Goal: Task Accomplishment & Management: Complete application form

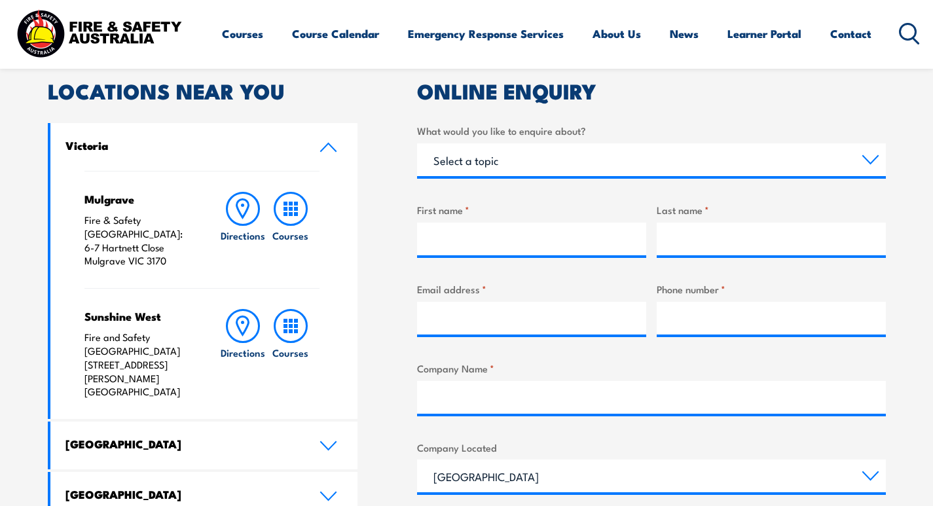
scroll to position [589, 0]
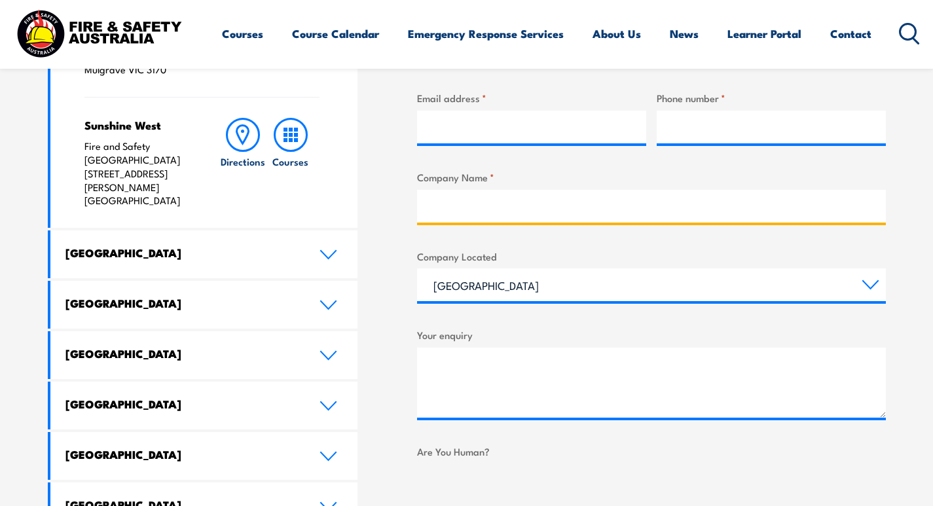
click at [520, 214] on input "Company Name *" at bounding box center [651, 206] width 469 height 33
type input "dgtl solution"
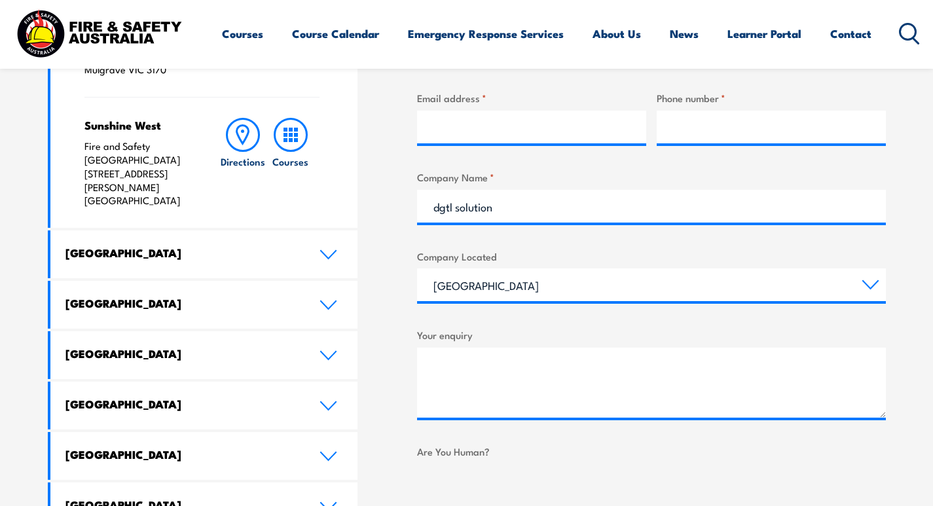
type input "[PERSON_NAME]"
type input "[PERSON_NAME][EMAIL_ADDRESS][DOMAIN_NAME]"
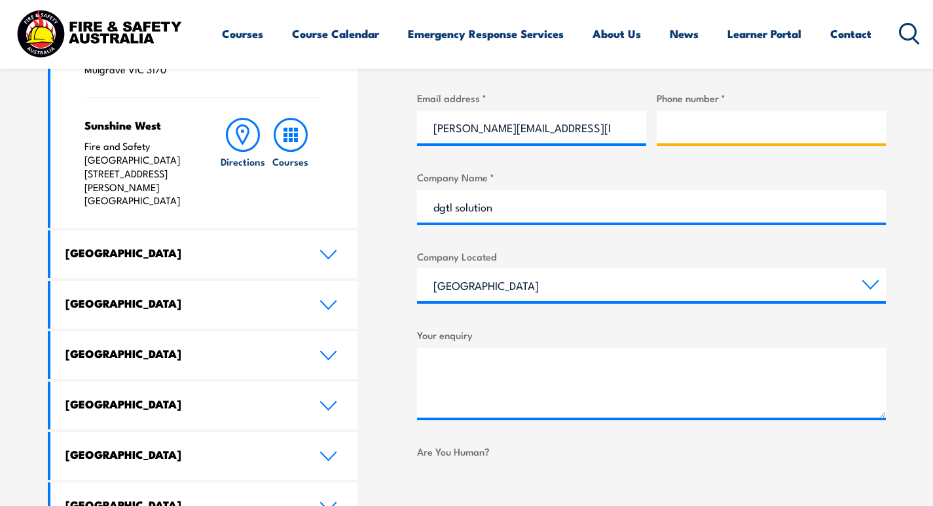
type input "09266141479"
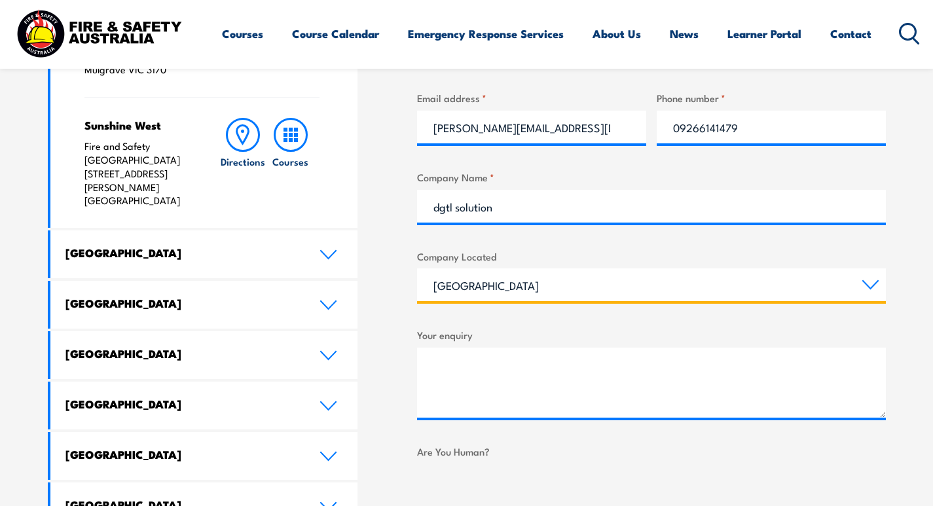
click at [510, 291] on select "[GEOGRAPHIC_DATA] [GEOGRAPHIC_DATA] [GEOGRAPHIC_DATA] [GEOGRAPHIC_DATA] [GEOGRA…" at bounding box center [651, 284] width 469 height 33
select select "[GEOGRAPHIC_DATA]"
click at [417, 268] on select "[GEOGRAPHIC_DATA] [GEOGRAPHIC_DATA] [GEOGRAPHIC_DATA] [GEOGRAPHIC_DATA] [GEOGRA…" at bounding box center [651, 284] width 469 height 33
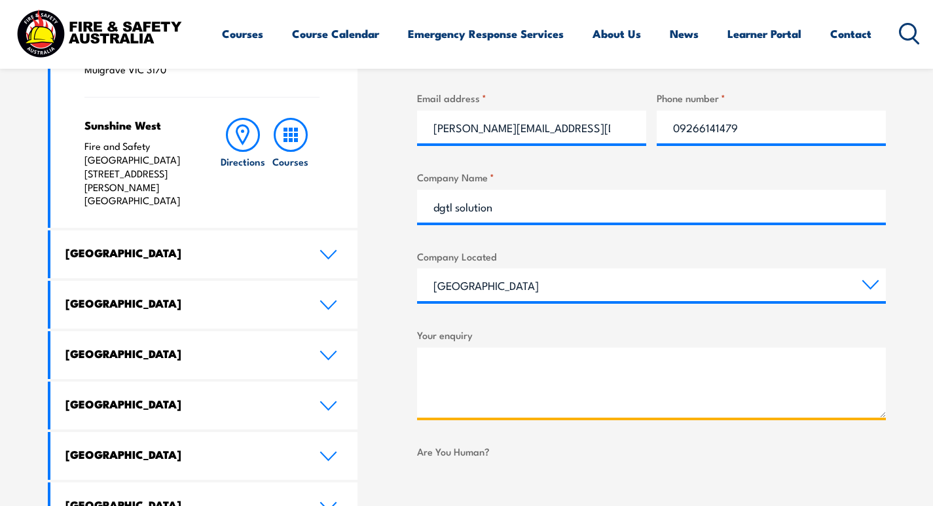
paste textarea "Hi, I'm [PERSON_NAME] , working as an SEO Manager with 8 years of experience in…"
click at [467, 386] on textarea "Hi, I'm [PERSON_NAME] , working as an SEO Manager with 8 years of experience in…" at bounding box center [651, 383] width 469 height 70
type textarea "Hi, I'm [PERSON_NAME] , working as an SEO Manager with 8 years of experience in…"
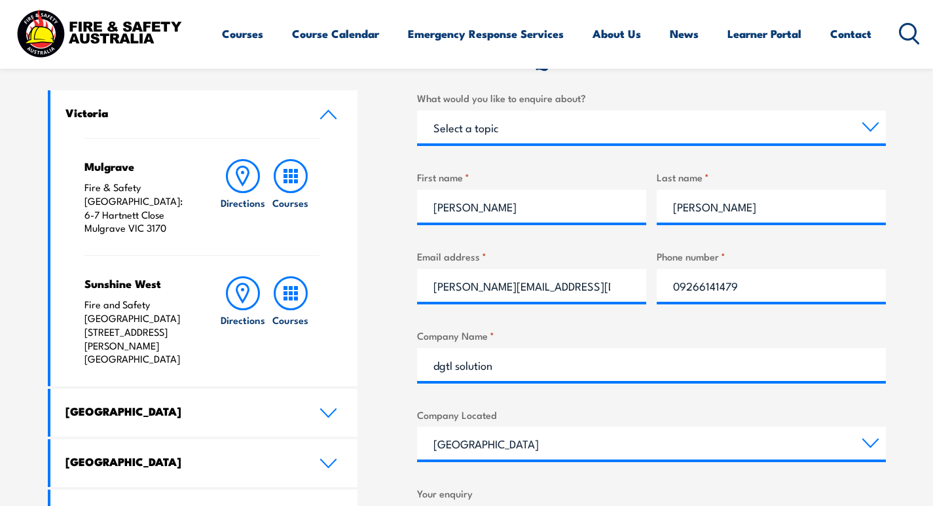
scroll to position [393, 0]
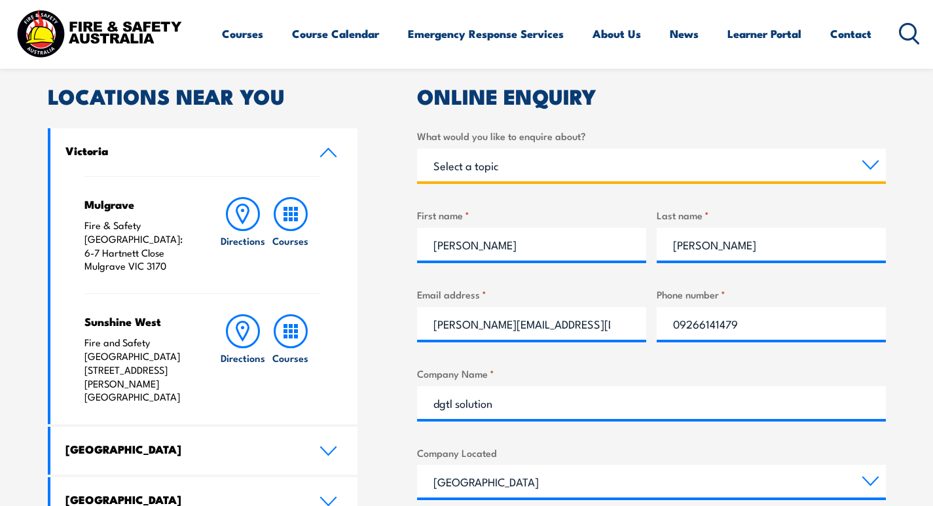
click at [503, 170] on select "Select a topic Training Emergency Response Services General Enquiry" at bounding box center [651, 165] width 469 height 33
select select "Training"
click at [417, 149] on select "Select a topic Training Emergency Response Services General Enquiry" at bounding box center [651, 165] width 469 height 33
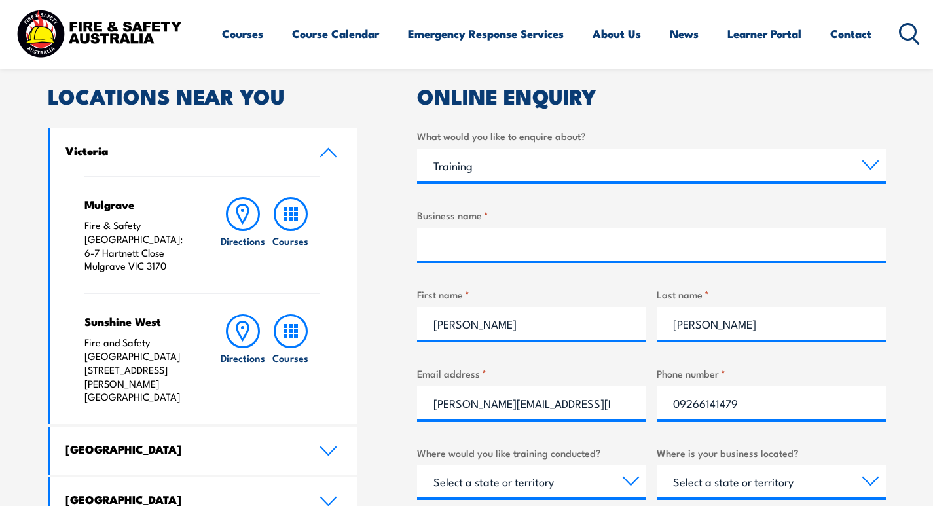
drag, startPoint x: 473, startPoint y: 264, endPoint x: 472, endPoint y: 257, distance: 7.3
click at [473, 259] on div "What would you like to enquire about? Select a topic Training Emergency Respons…" at bounding box center [651, 459] width 469 height 662
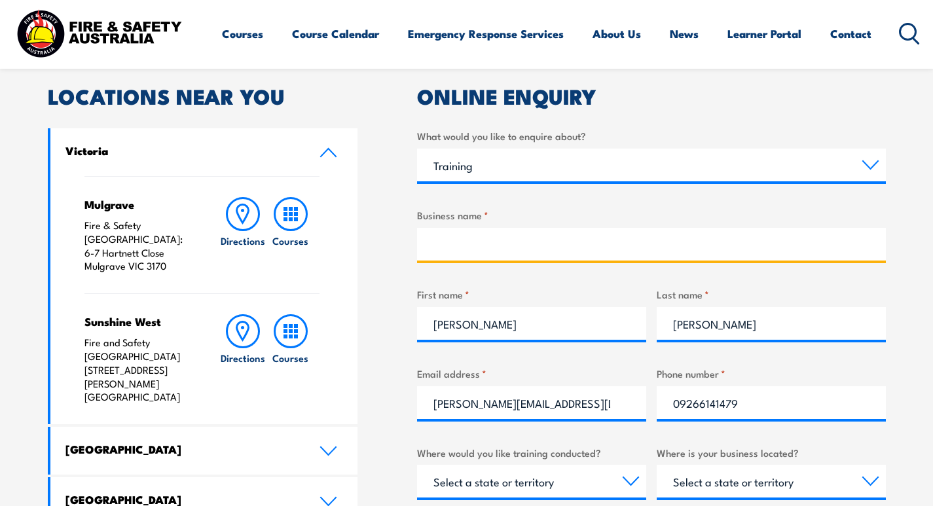
click at [473, 250] on input "Business name *" at bounding box center [651, 244] width 469 height 33
type input "dgtl solution"
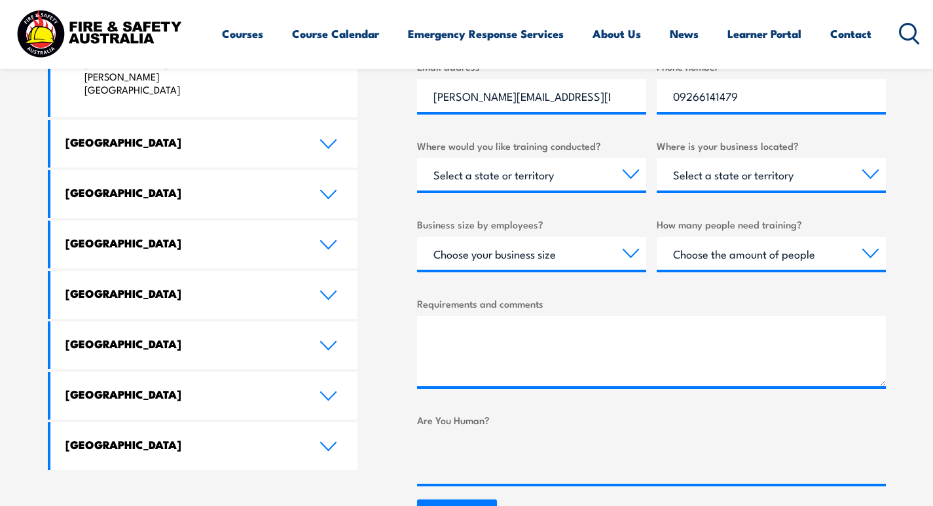
scroll to position [785, 0]
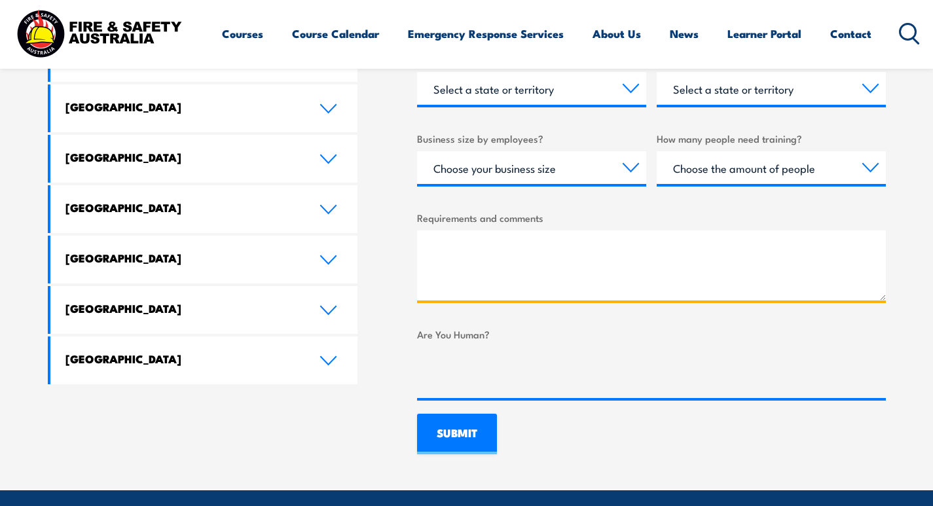
click at [496, 275] on textarea "Requirements and comments" at bounding box center [651, 265] width 469 height 70
paste textarea "Hi, I'm [PERSON_NAME] , working as an SEO Manager with 8 years of experience in…"
type textarea "Hi, I'm [PERSON_NAME] , working as an SEO Manager with 8 years of experience in…"
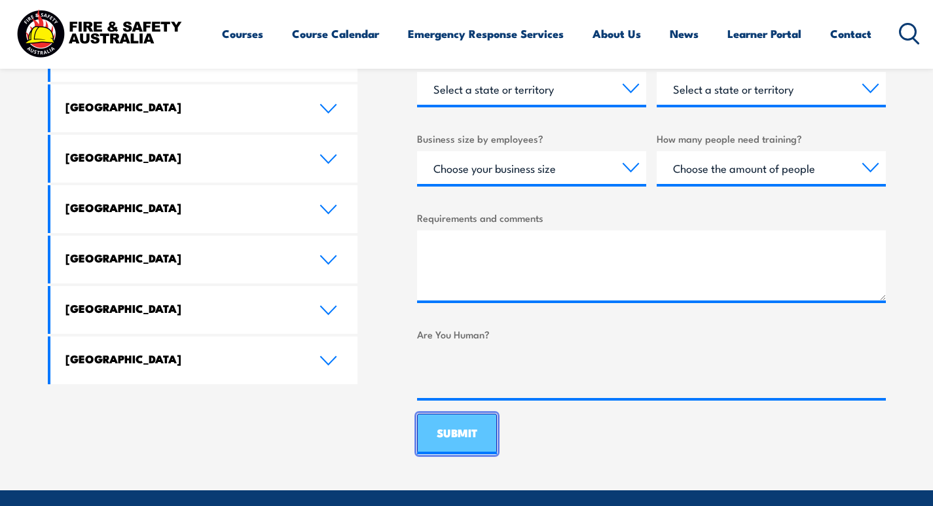
click at [460, 422] on input "SUBMIT" at bounding box center [457, 434] width 80 height 41
click at [460, 423] on input "SUBMIT" at bounding box center [457, 434] width 80 height 41
click at [460, 426] on input "SUBMIT" at bounding box center [457, 434] width 80 height 41
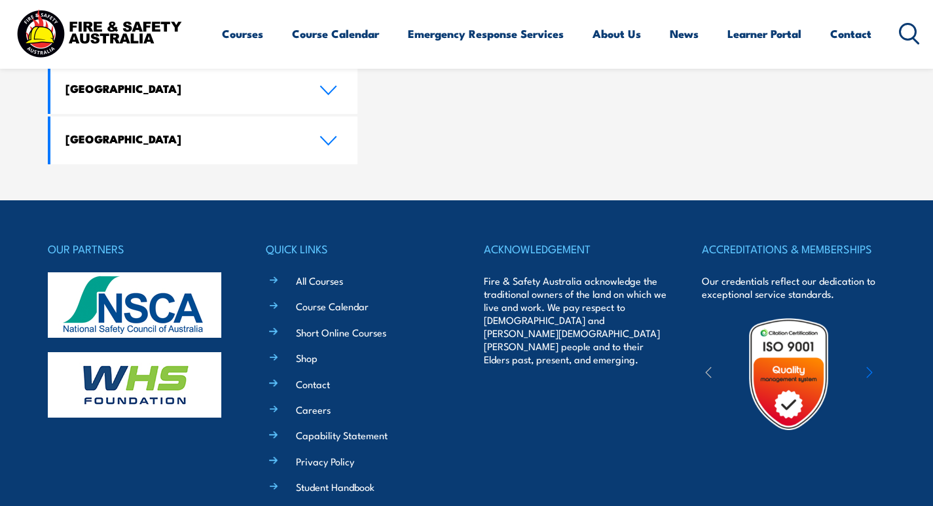
scroll to position [1077, 0]
